Goal: Transaction & Acquisition: Purchase product/service

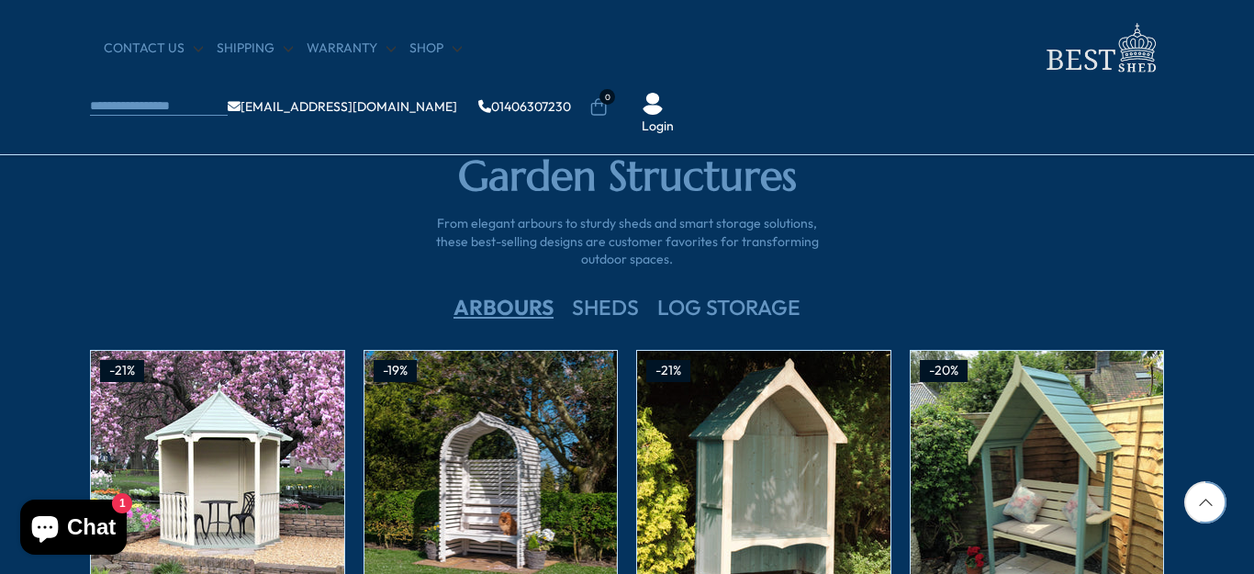
scroll to position [3580, 0]
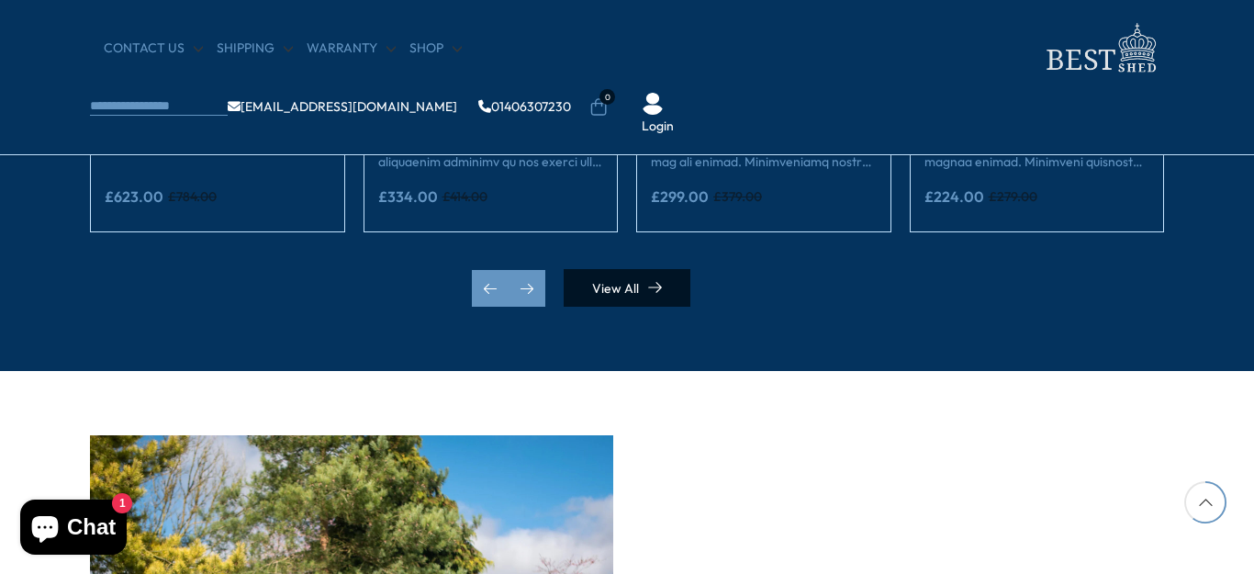
click at [608, 290] on link "View All" at bounding box center [627, 288] width 127 height 38
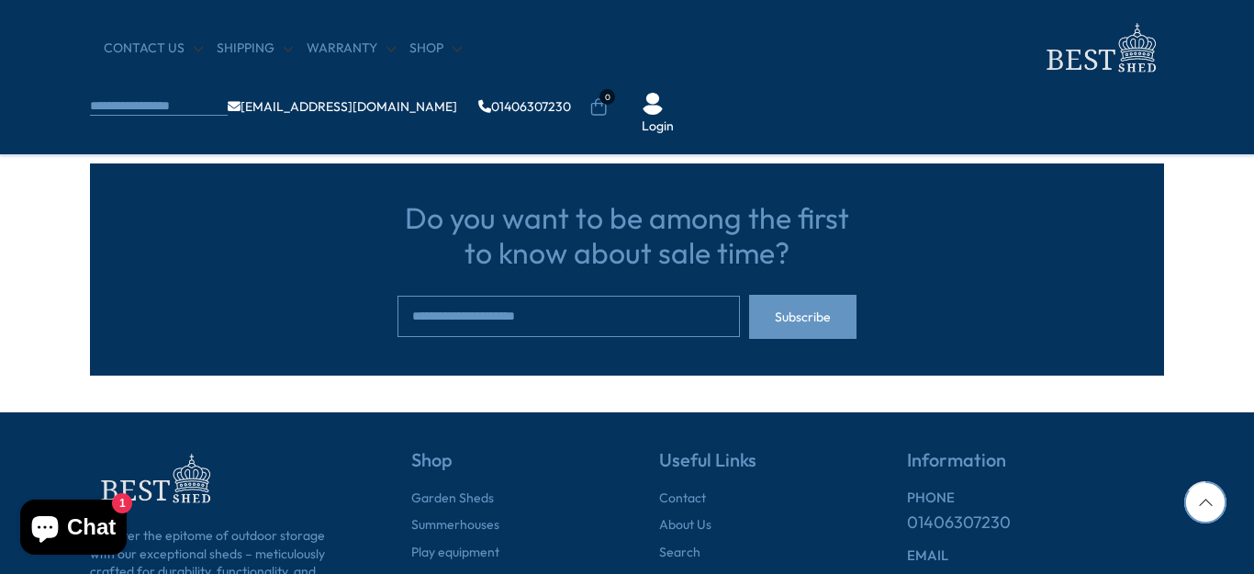
scroll to position [1561, 0]
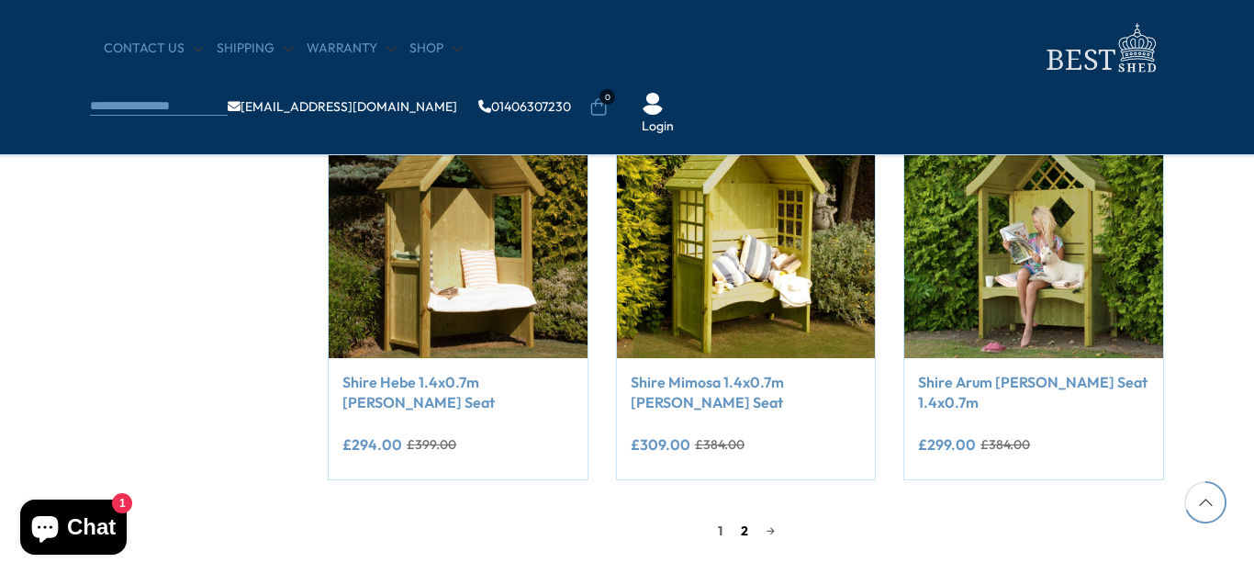
click at [740, 532] on link "2" at bounding box center [745, 531] width 26 height 28
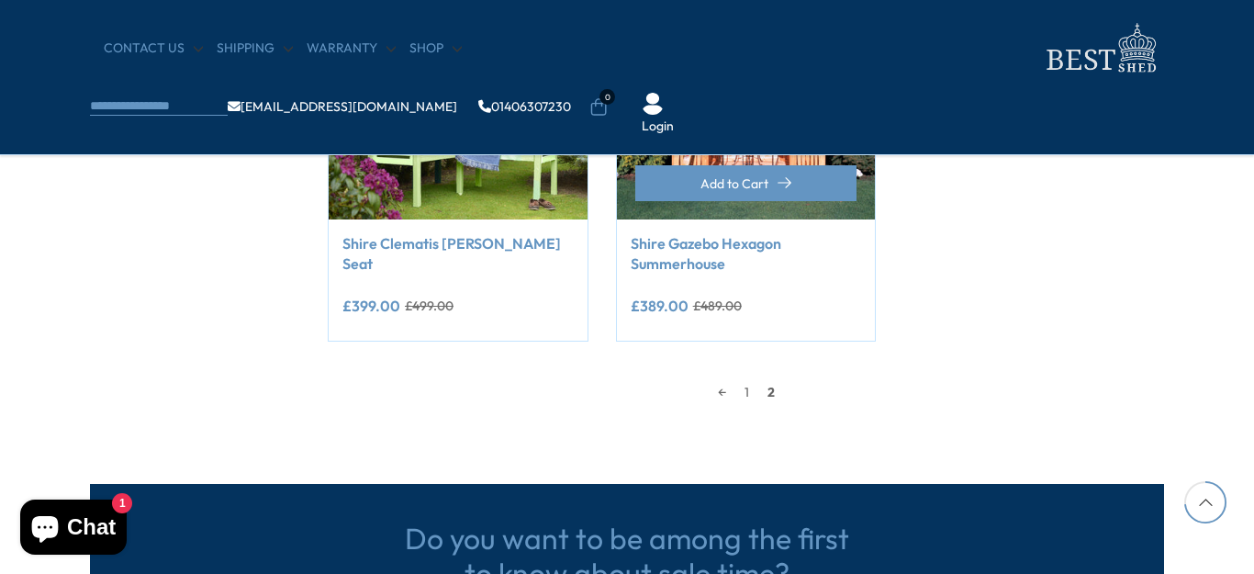
scroll to position [1450, 0]
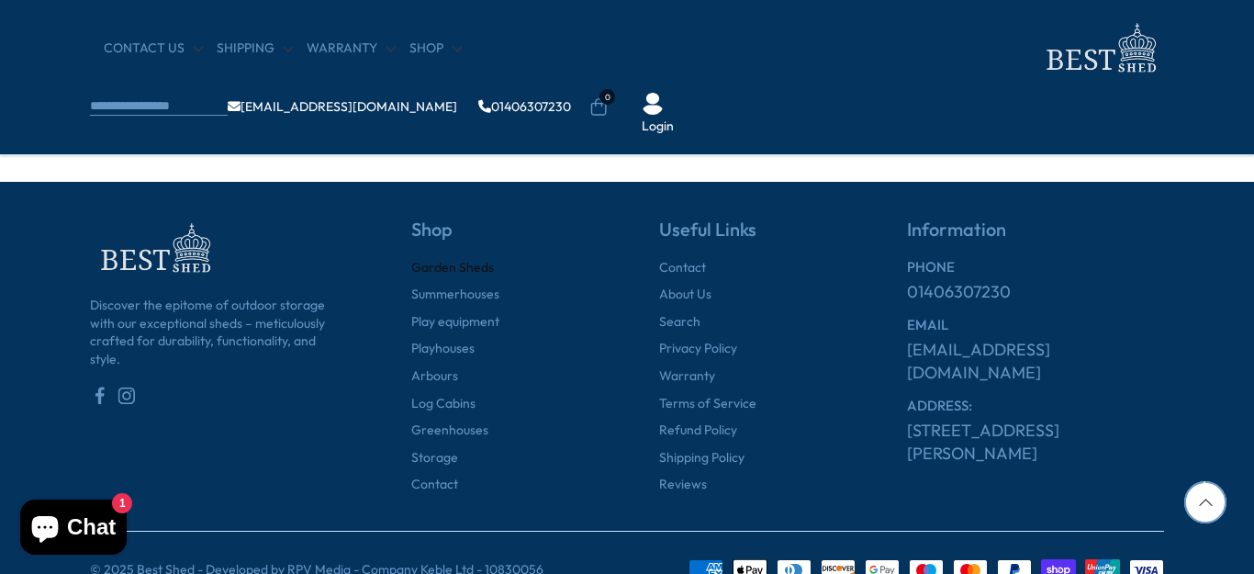
click at [460, 264] on link "Garden Sheds" at bounding box center [452, 268] width 83 height 18
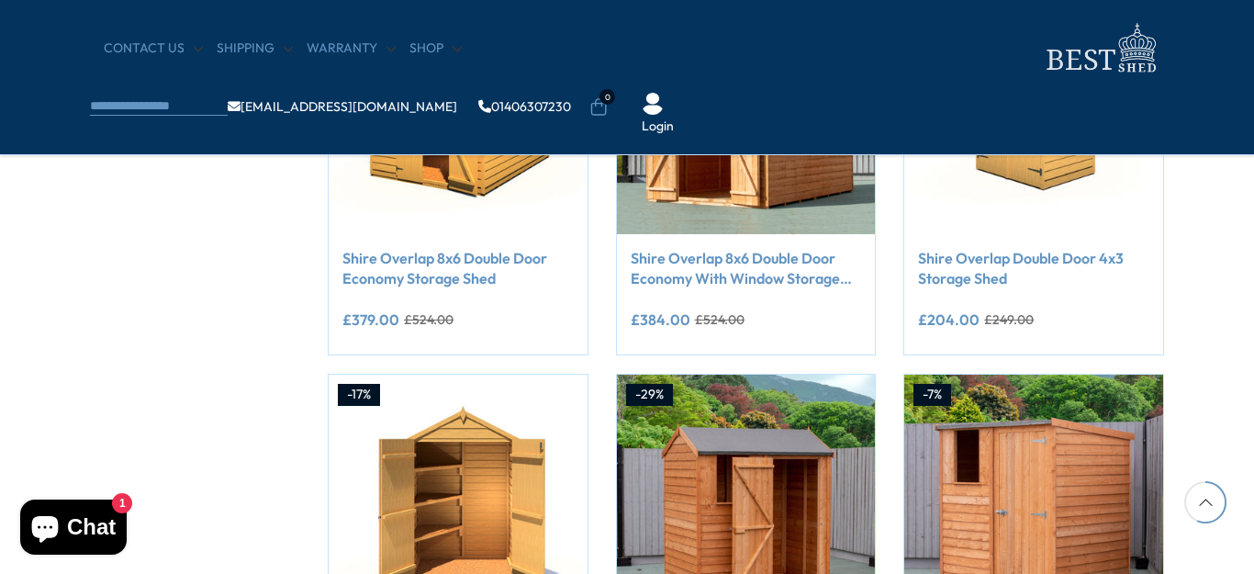
scroll to position [1469, 0]
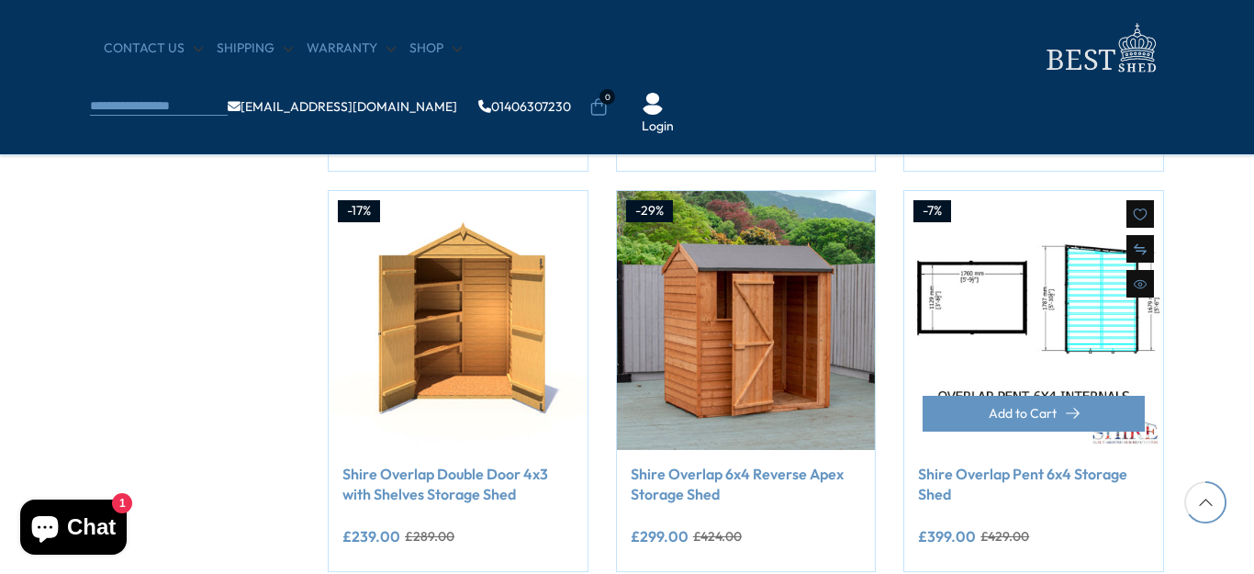
click at [979, 331] on img at bounding box center [1033, 320] width 259 height 259
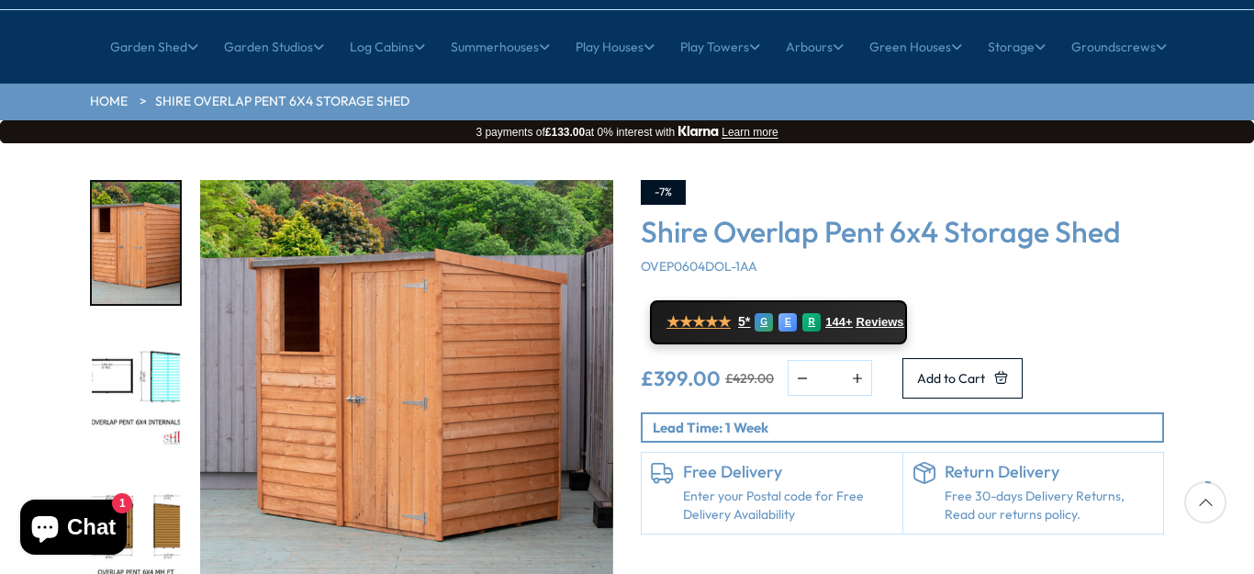
scroll to position [275, 0]
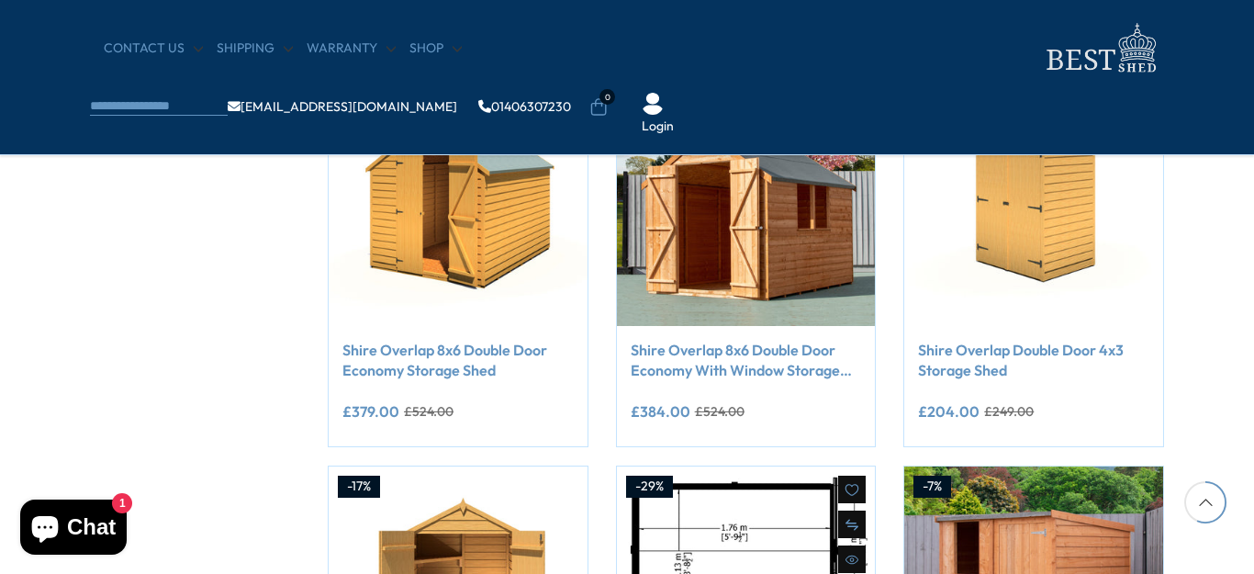
scroll to position [1102, 0]
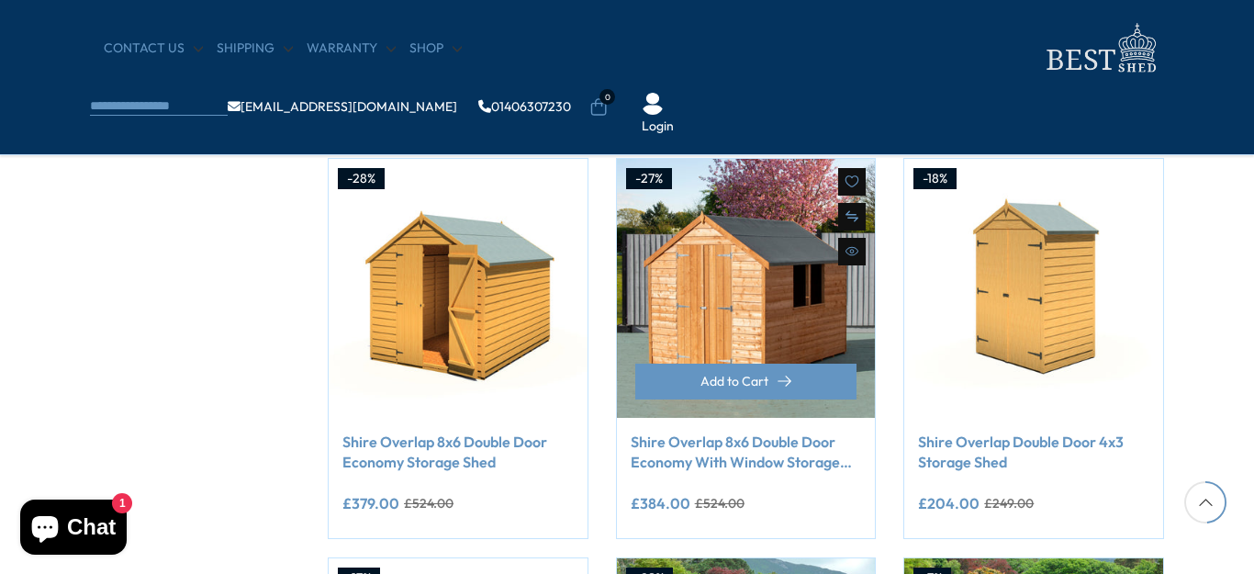
click at [741, 356] on img at bounding box center [746, 288] width 259 height 259
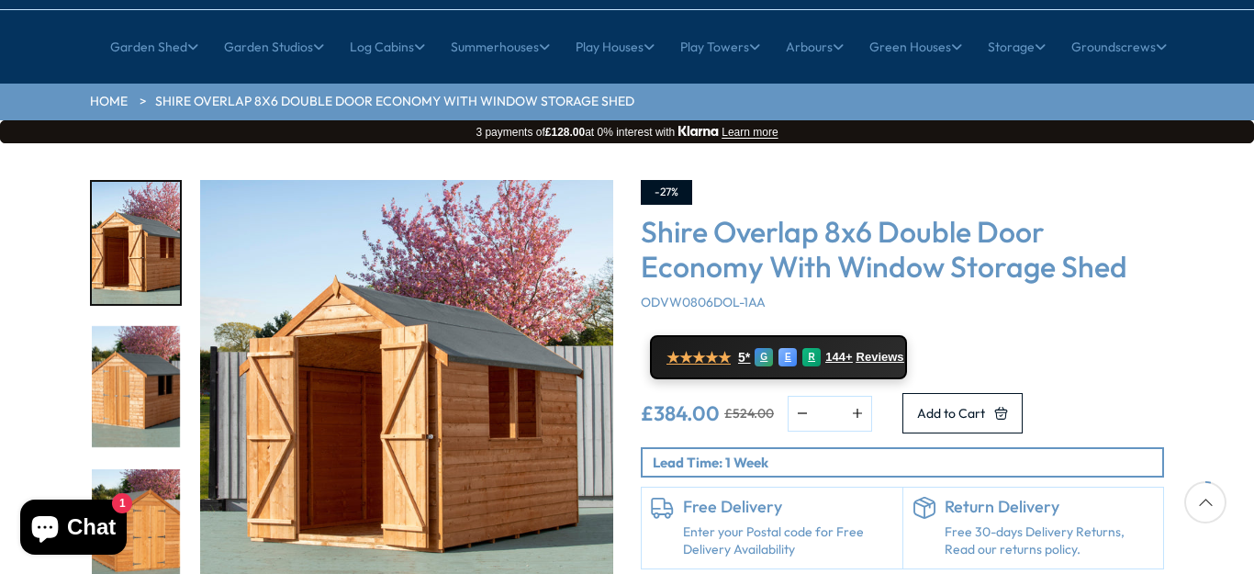
scroll to position [367, 0]
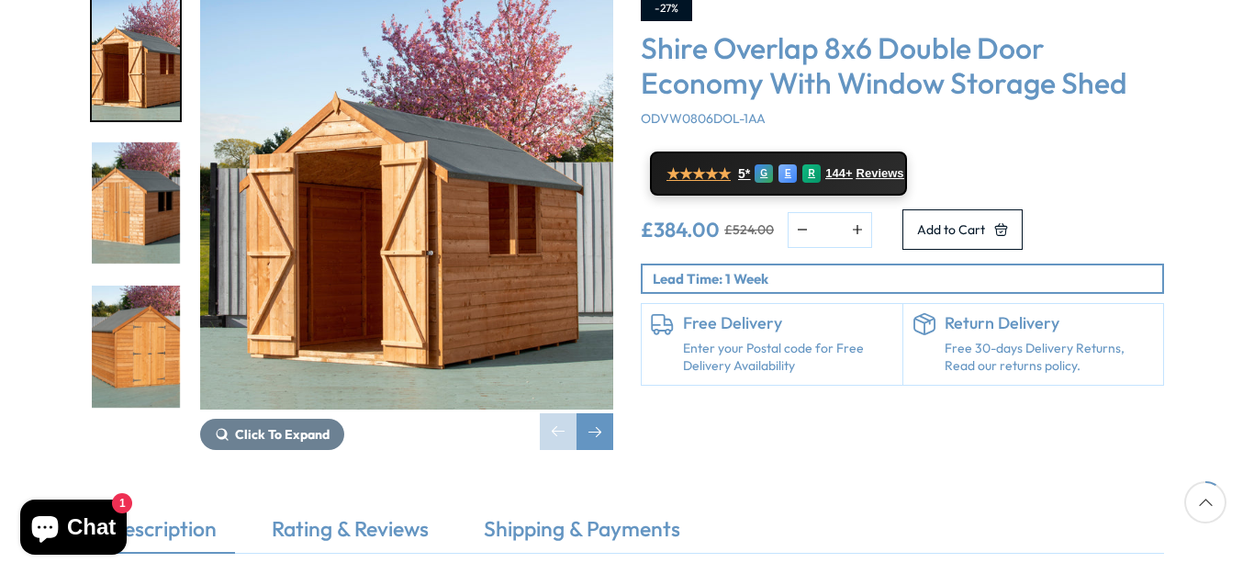
click at [805, 269] on p "Lead Time: 1 Week" at bounding box center [907, 278] width 509 height 19
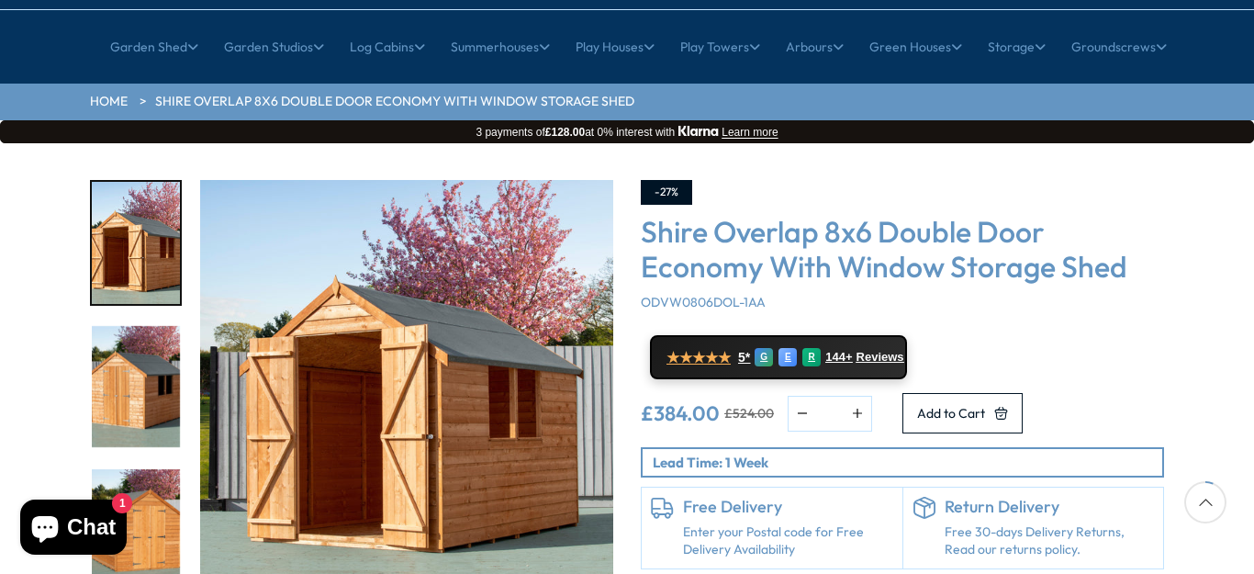
scroll to position [275, 0]
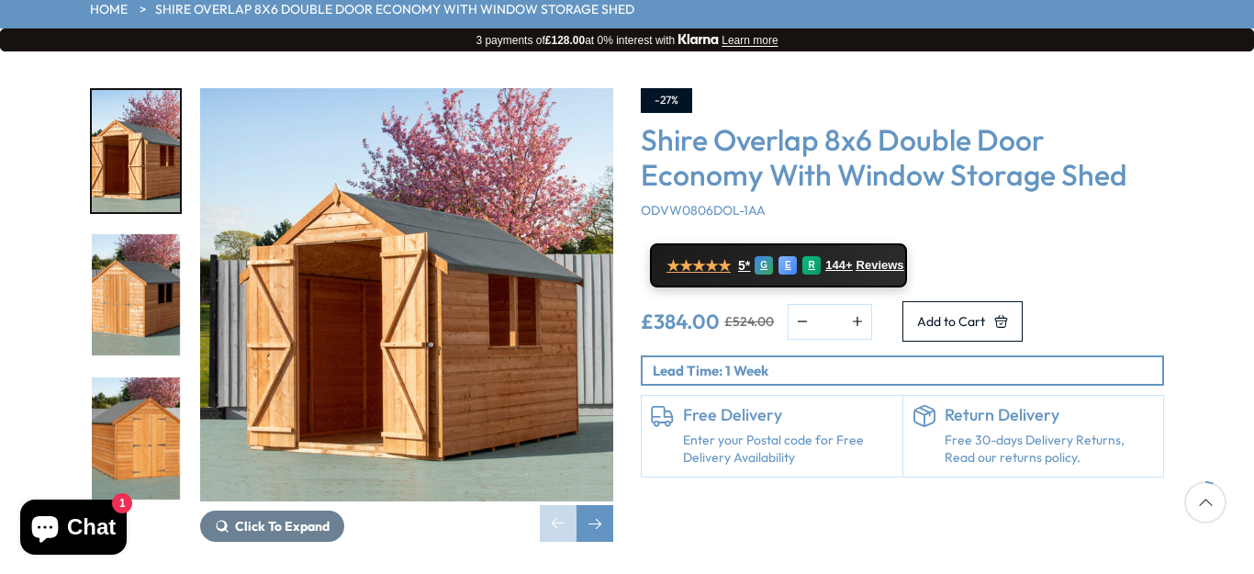
click at [715, 431] on link "Enter your Postal code for Free Delivery Availability" at bounding box center [788, 449] width 210 height 36
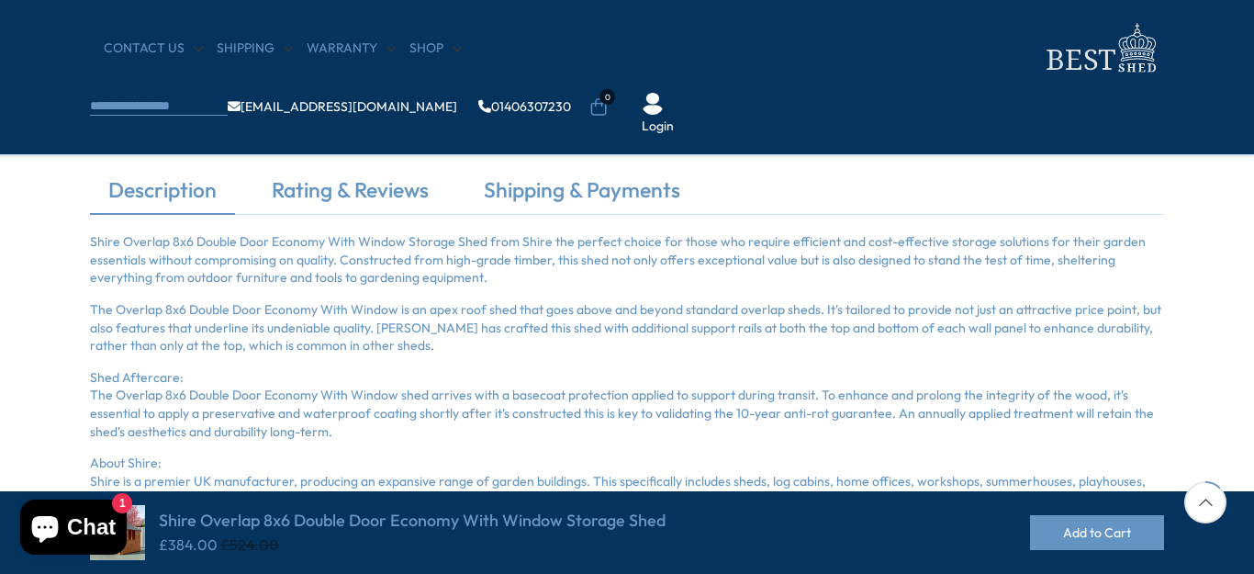
scroll to position [275, 0]
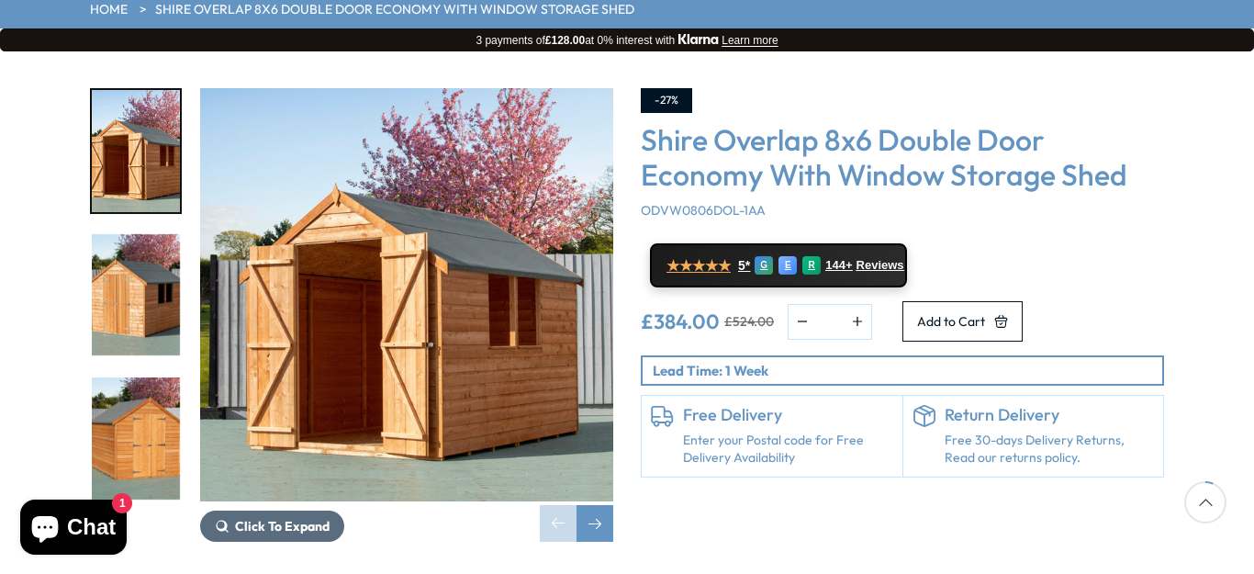
click at [255, 510] on button "Click To Expand" at bounding box center [272, 525] width 144 height 31
click at [277, 518] on span "Click To Expand" at bounding box center [282, 526] width 95 height 17
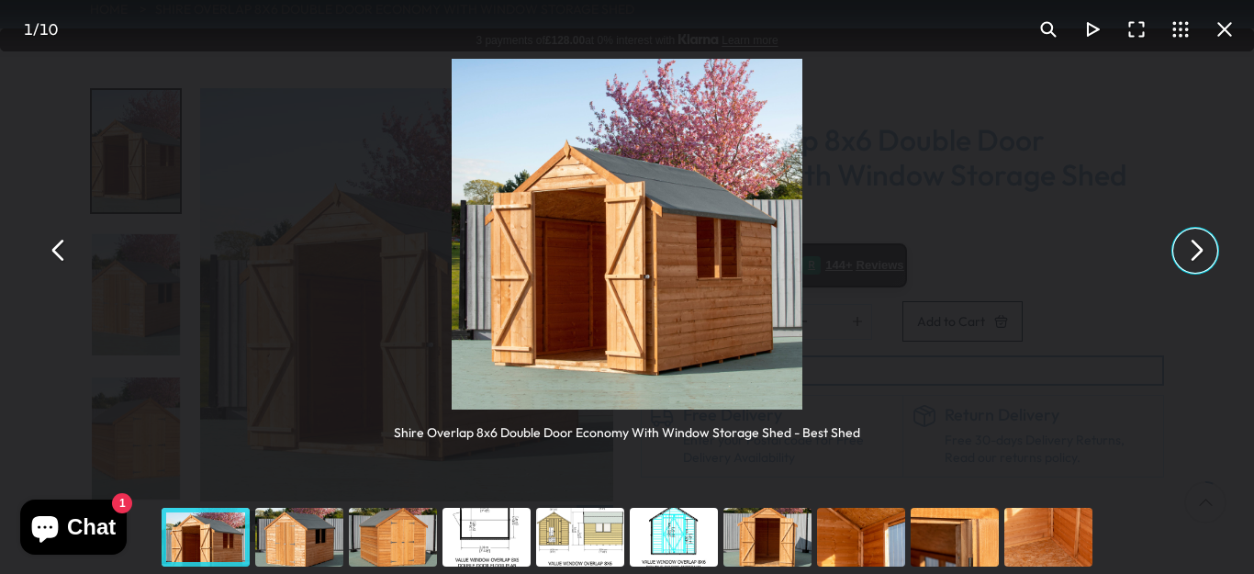
click at [1190, 244] on button "You can close this modal content with the ESC key" at bounding box center [1195, 251] width 44 height 44
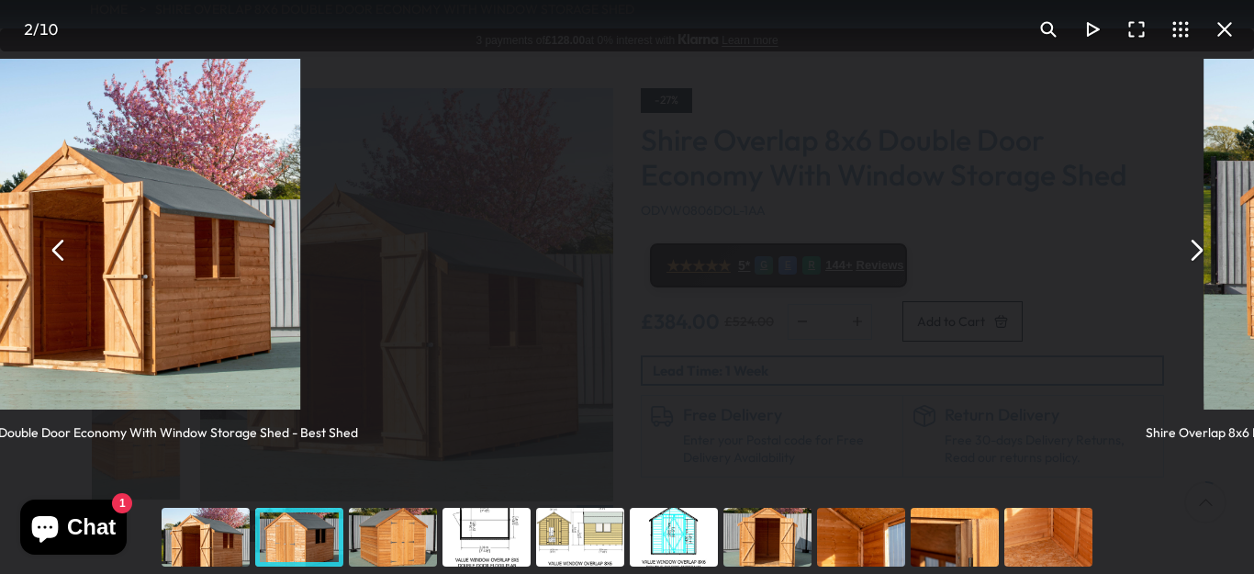
click at [1190, 244] on button "You can close this modal content with the ESC key" at bounding box center [1195, 251] width 44 height 44
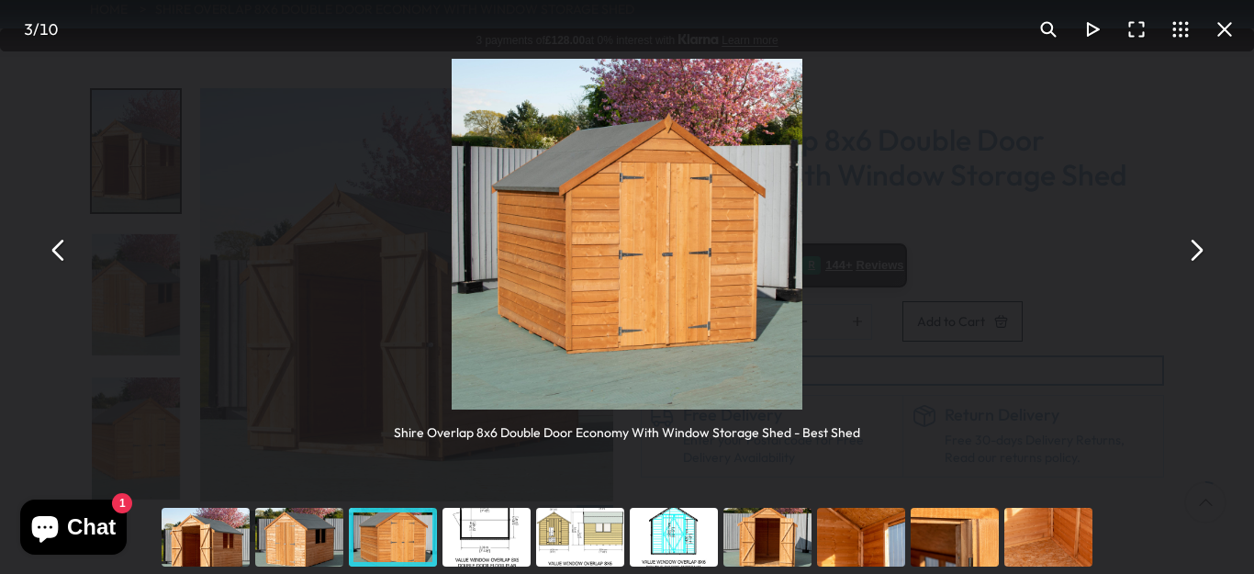
click at [1190, 244] on button "You can close this modal content with the ESC key" at bounding box center [1195, 251] width 44 height 44
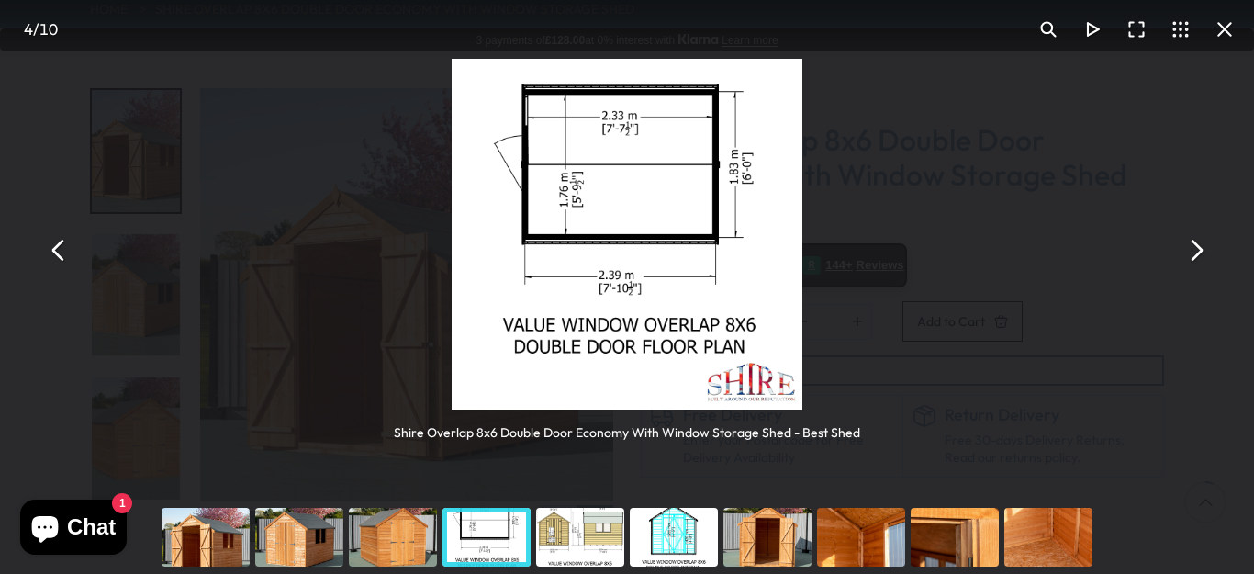
click at [1190, 239] on button "You can close this modal content with the ESC key" at bounding box center [1195, 251] width 44 height 44
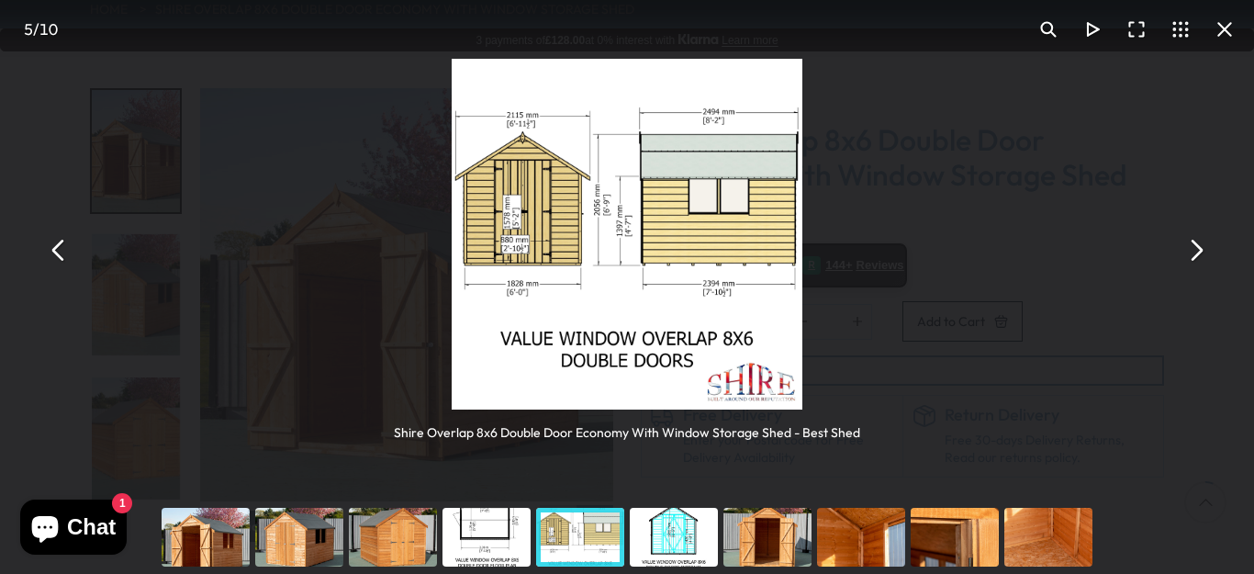
click at [1185, 237] on button "You can close this modal content with the ESC key" at bounding box center [1195, 251] width 44 height 44
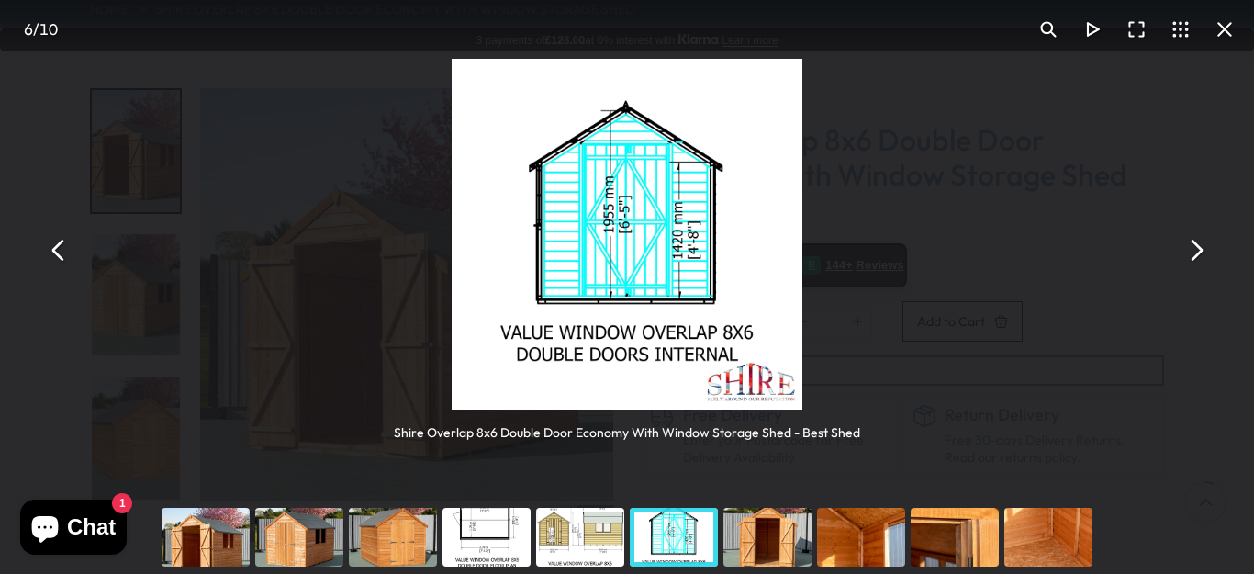
click at [1185, 237] on button "You can close this modal content with the ESC key" at bounding box center [1195, 251] width 44 height 44
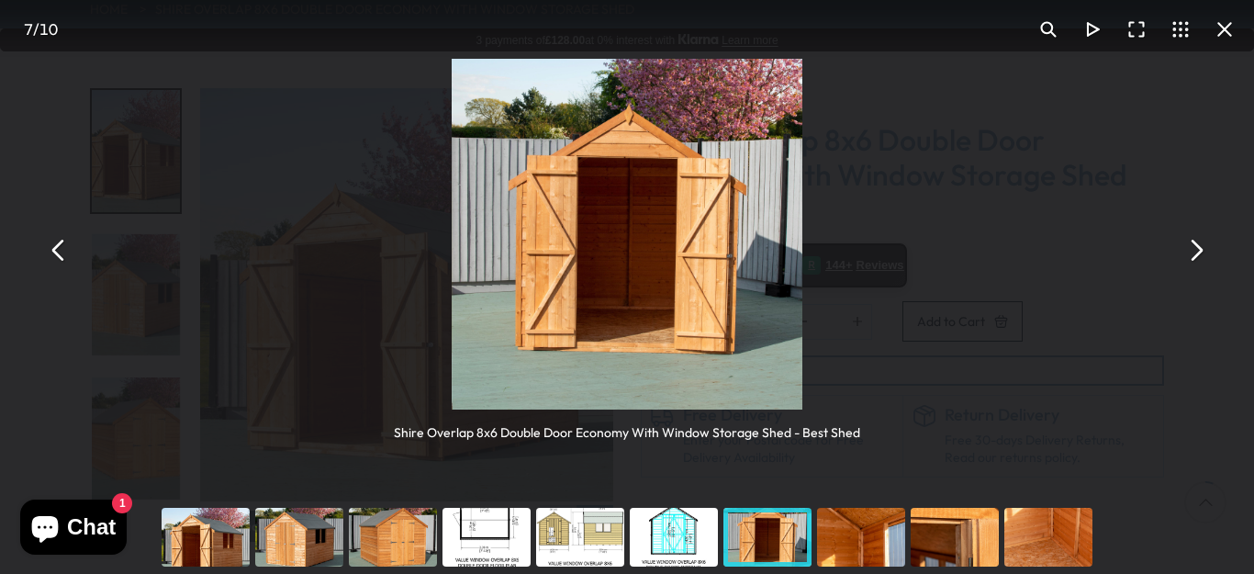
click at [1184, 231] on button "You can close this modal content with the ESC key" at bounding box center [1195, 251] width 44 height 44
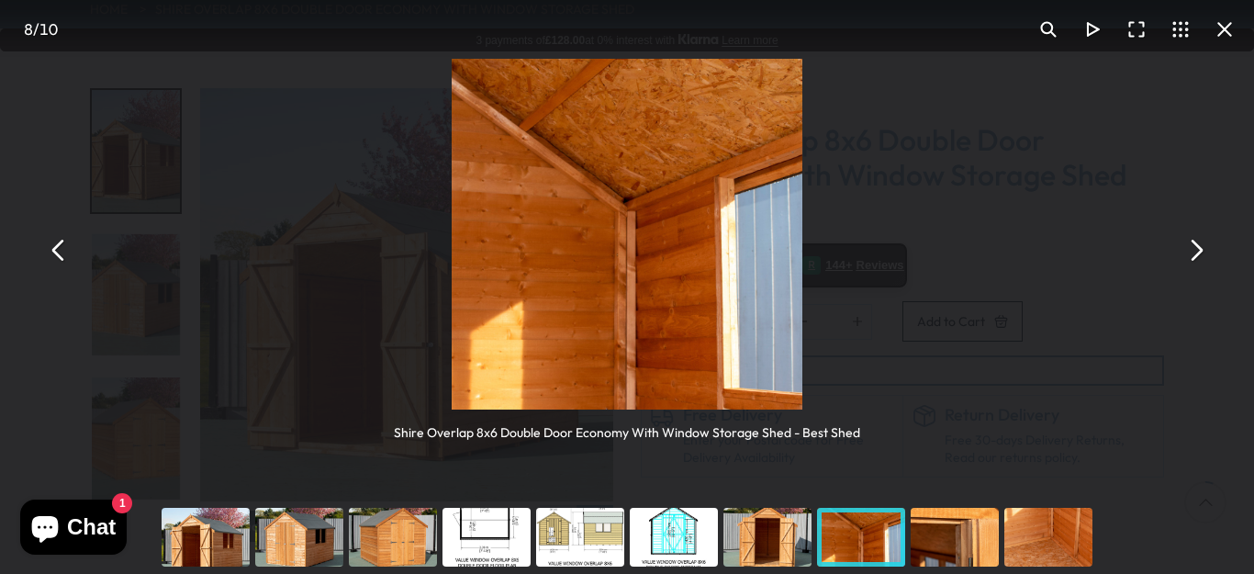
click at [1192, 249] on button "You can close this modal content with the ESC key" at bounding box center [1195, 251] width 44 height 44
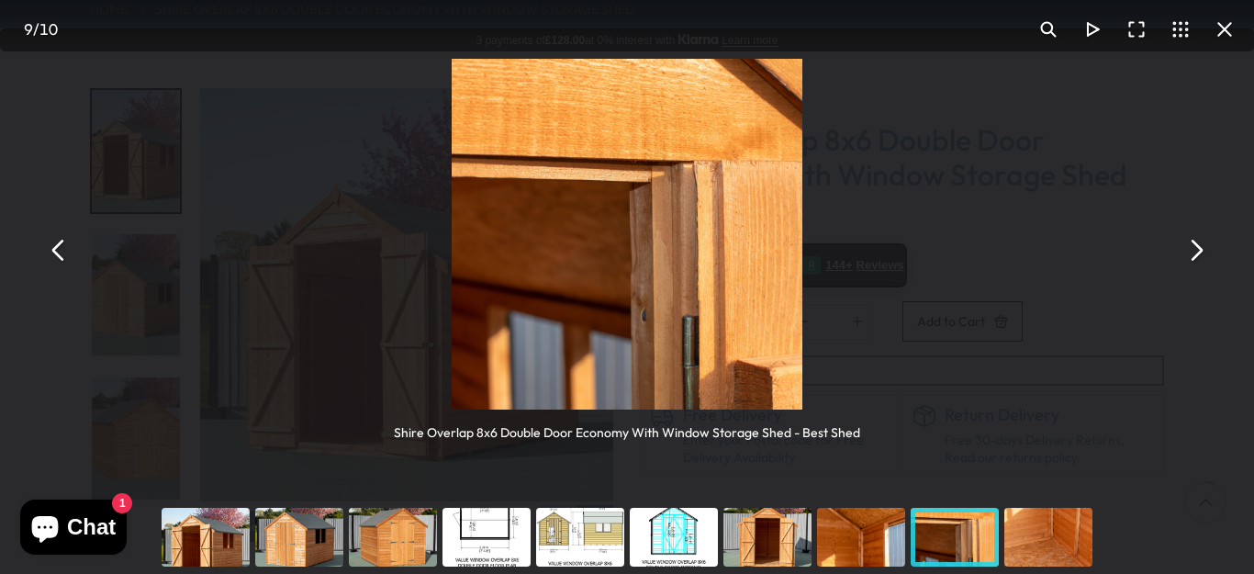
click at [1224, 23] on button "You can close this modal content with the ESC key" at bounding box center [1225, 29] width 44 height 44
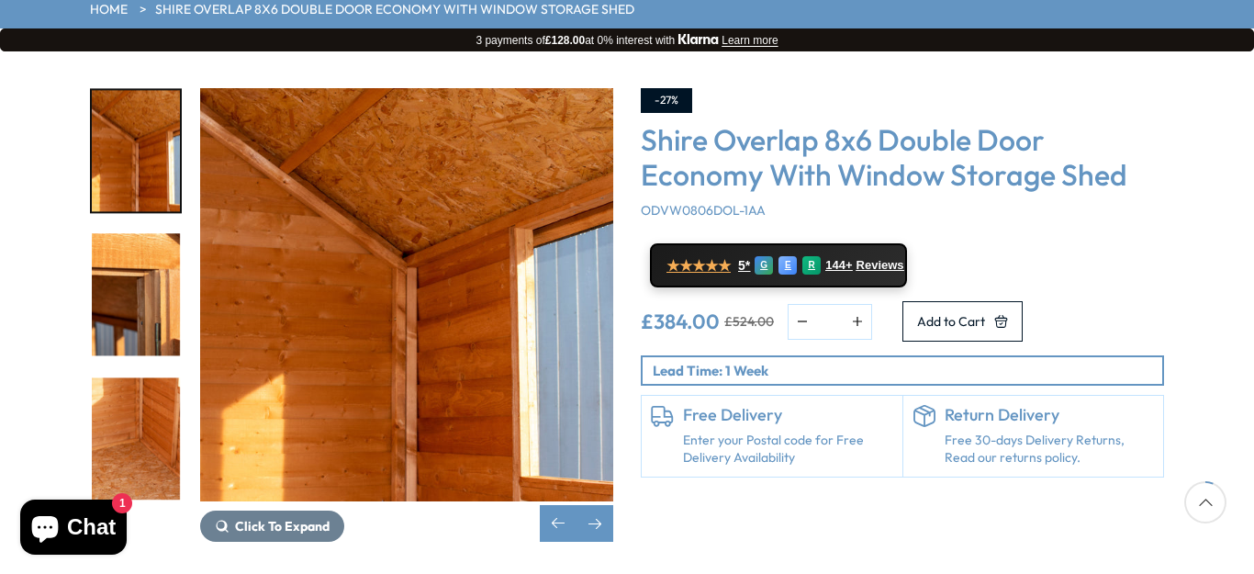
click at [718, 431] on link "Enter your Postal code for Free Delivery Availability" at bounding box center [788, 449] width 210 height 36
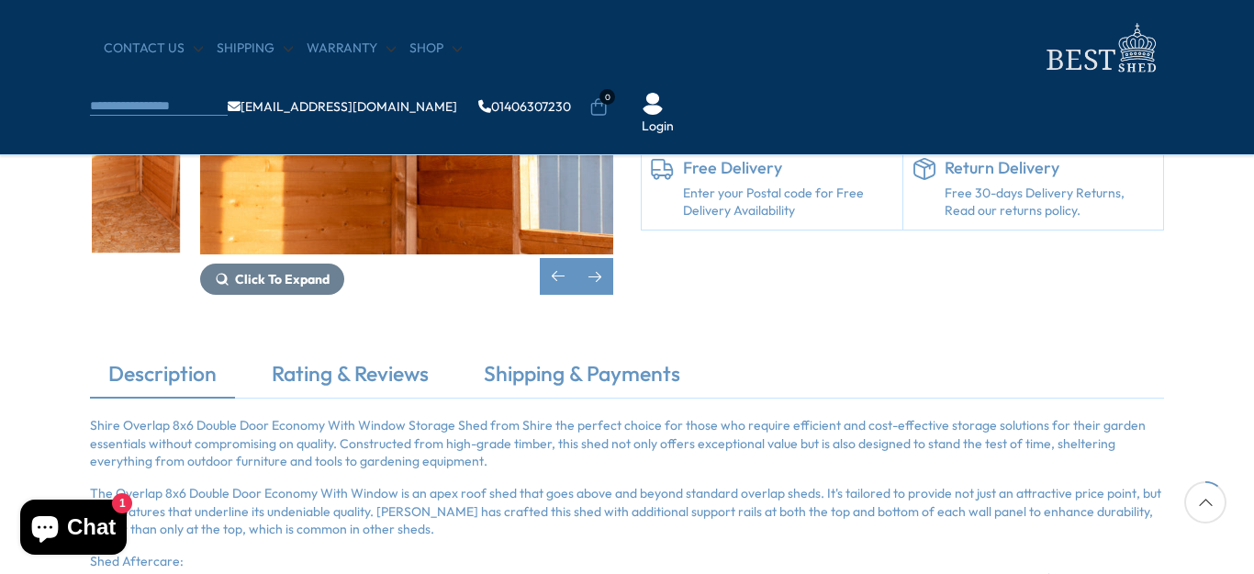
scroll to position [551, 0]
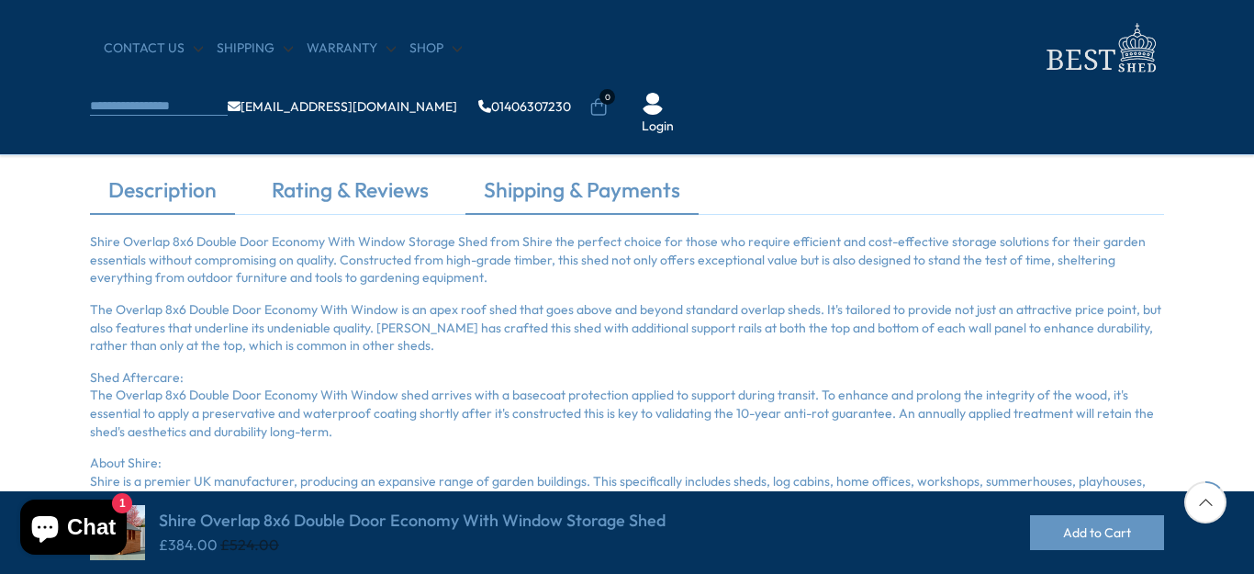
click at [554, 185] on link "Shipping & Payments" at bounding box center [581, 194] width 233 height 39
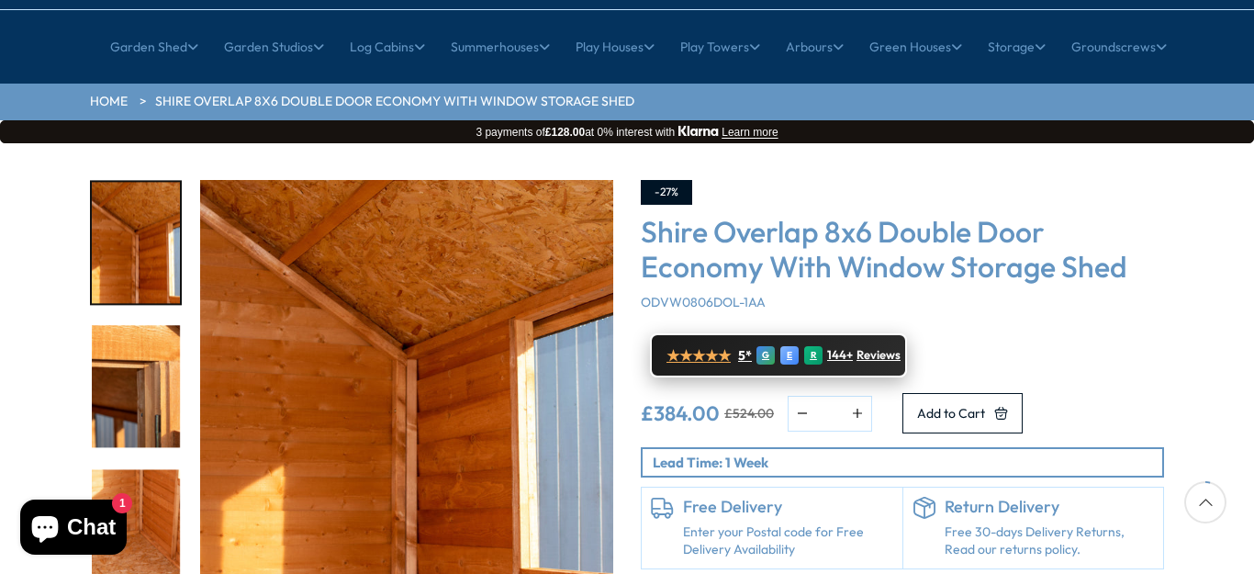
scroll to position [275, 0]
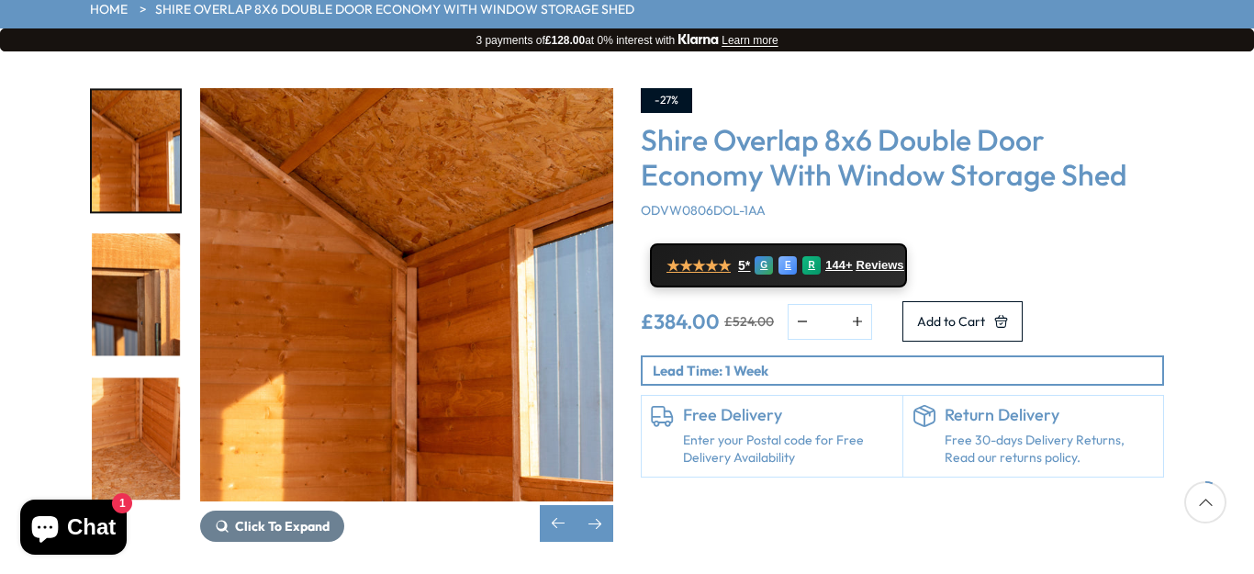
click at [889, 301] on shop-pay-wallet-button at bounding box center [887, 309] width 3 height 17
